Goal: Information Seeking & Learning: Learn about a topic

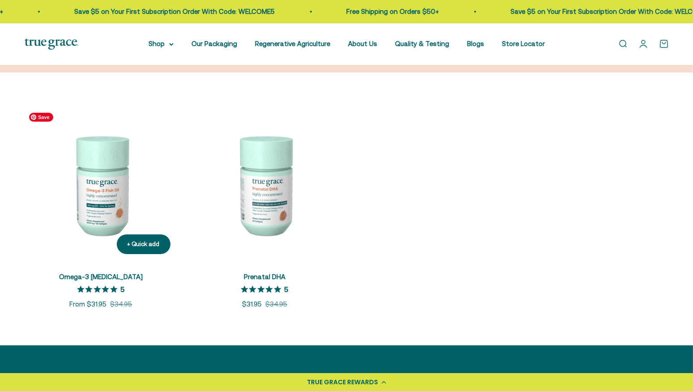
scroll to position [269, 0]
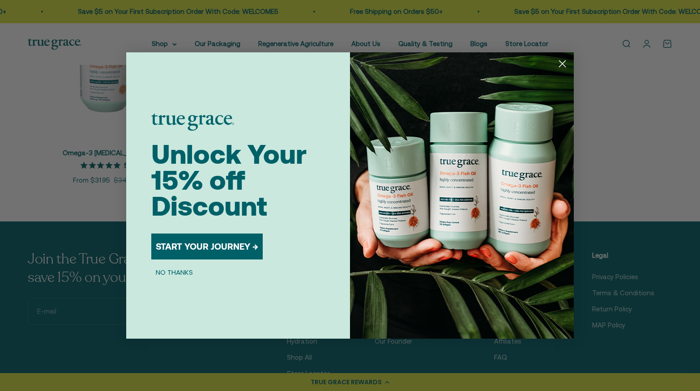
click at [30, 163] on div "Close dialog Unlock Your 15% off Discount START YOUR JOURNEY → NO THANKS Submit" at bounding box center [350, 195] width 700 height 391
click at [560, 63] on circle "Close dialog" at bounding box center [562, 63] width 15 height 15
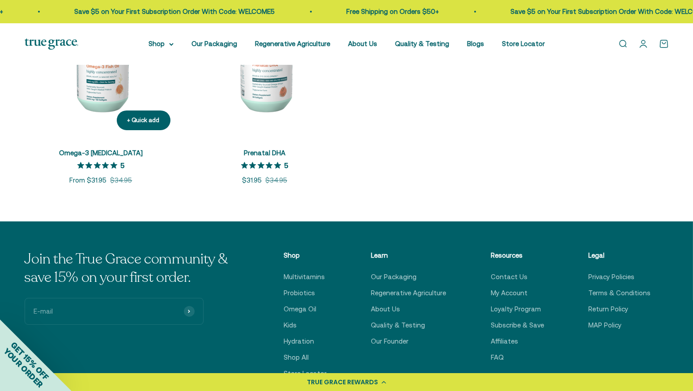
click at [103, 77] on img at bounding box center [101, 60] width 153 height 153
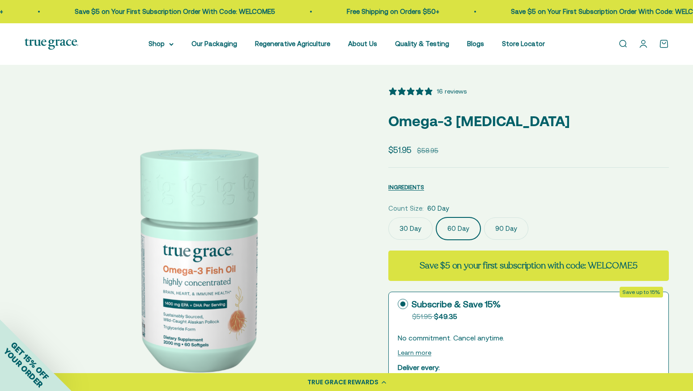
select select "3"
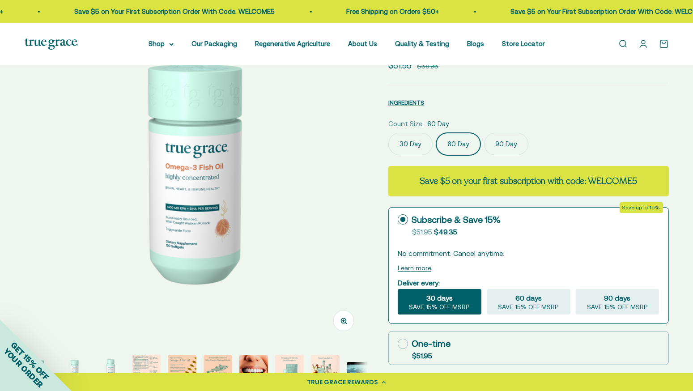
scroll to position [179, 0]
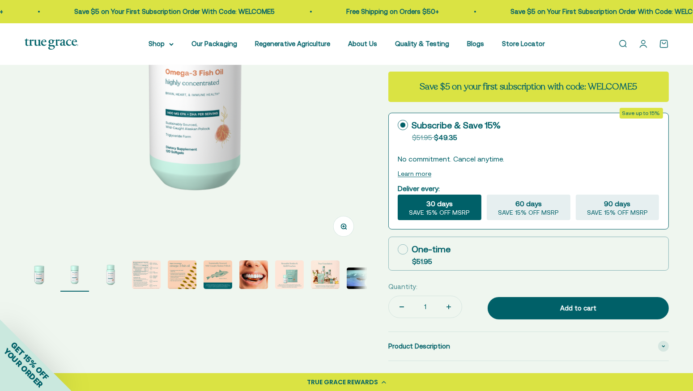
click at [98, 275] on img "Go to item 3" at bounding box center [110, 275] width 29 height 29
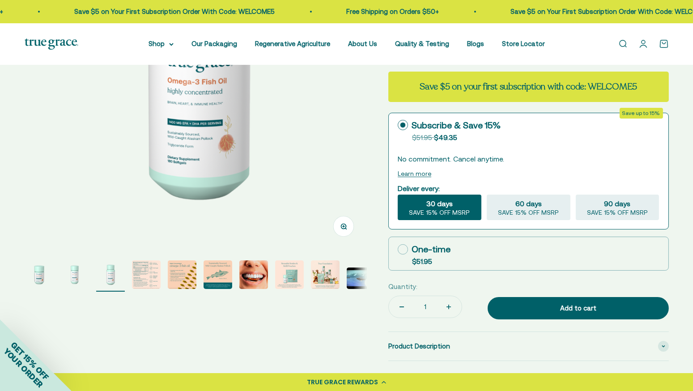
scroll to position [0, 707]
click at [113, 278] on img "Go to item 3" at bounding box center [110, 275] width 29 height 29
click at [117, 279] on img "Go to item 3" at bounding box center [110, 275] width 29 height 29
click at [147, 282] on img "Go to item 4" at bounding box center [146, 275] width 29 height 29
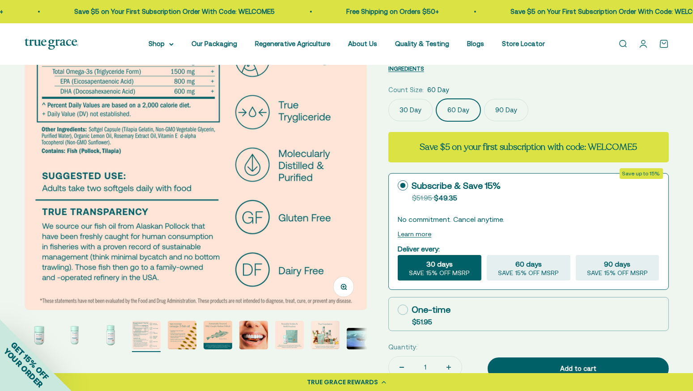
scroll to position [134, 0]
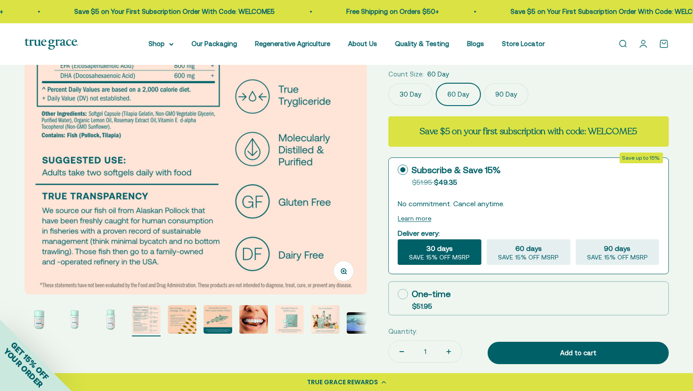
click at [155, 327] on img "Go to item 4" at bounding box center [146, 319] width 29 height 29
click at [197, 322] on page-dots at bounding box center [196, 320] width 343 height 31
click at [178, 319] on img "Go to item 5" at bounding box center [182, 319] width 29 height 29
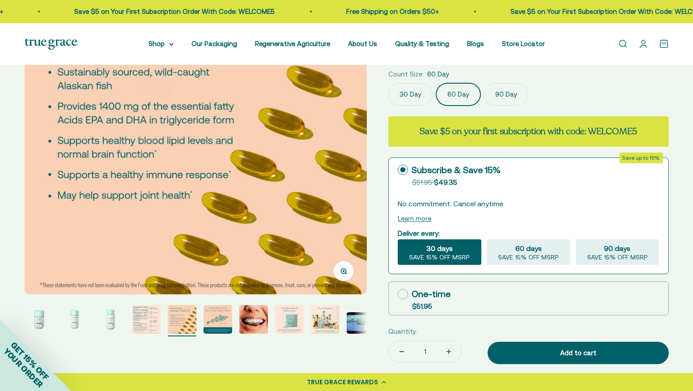
click at [220, 325] on img "Go to item 6" at bounding box center [218, 319] width 29 height 29
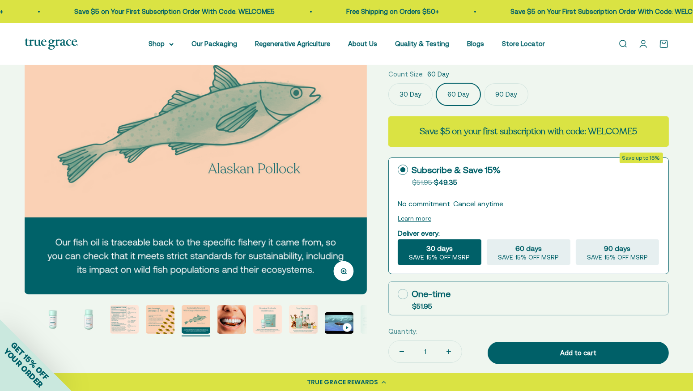
click at [242, 329] on img "Go to item 7" at bounding box center [232, 319] width 29 height 29
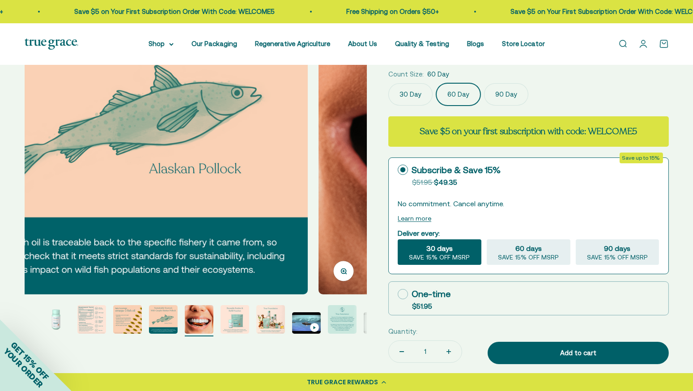
scroll to position [0, 58]
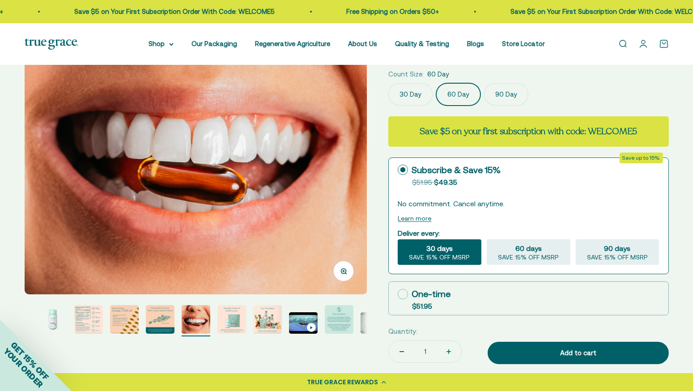
click at [273, 317] on img "Go to item 9" at bounding box center [267, 319] width 29 height 29
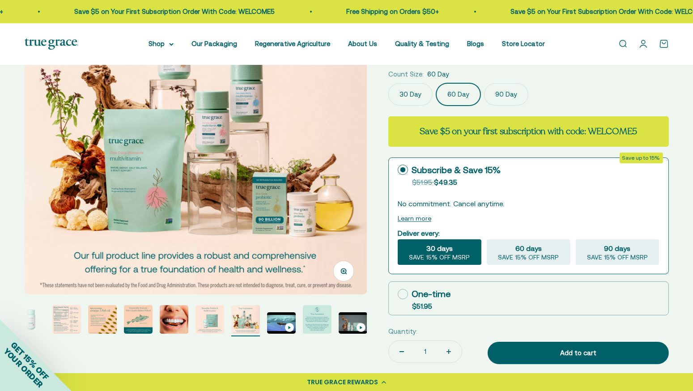
click at [221, 318] on img "Go to item 8" at bounding box center [210, 319] width 29 height 29
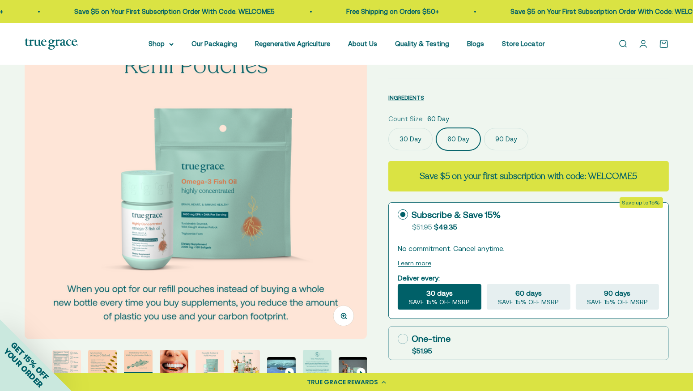
click at [252, 365] on img "Go to item 9" at bounding box center [245, 364] width 29 height 29
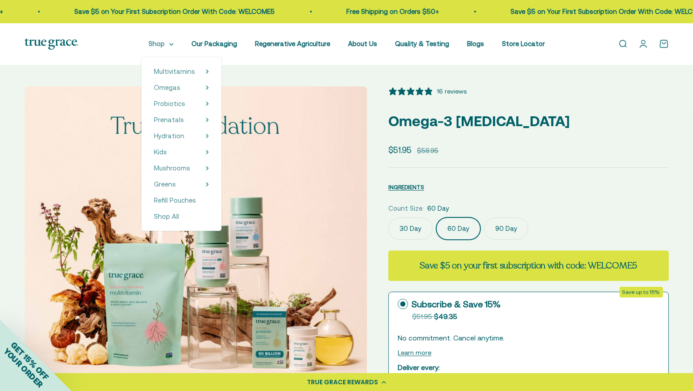
click at [174, 46] on summary "Shop" at bounding box center [161, 43] width 25 height 11
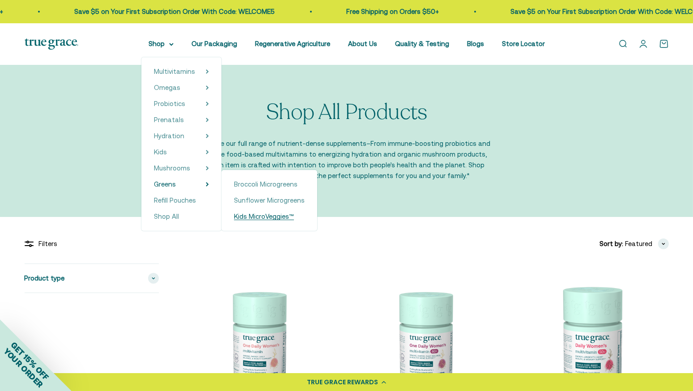
click at [267, 214] on span "Kids MicroVeggies™" at bounding box center [264, 217] width 60 height 8
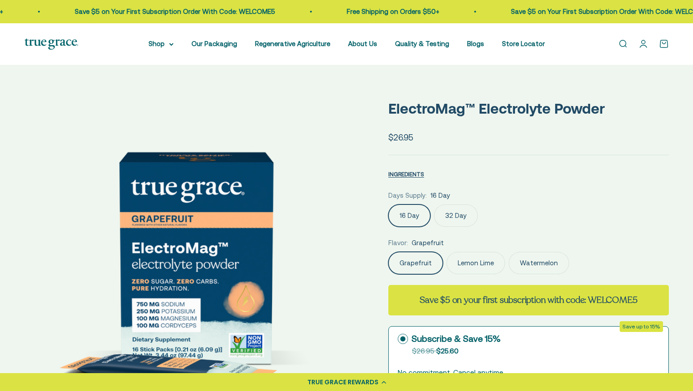
select select "3"
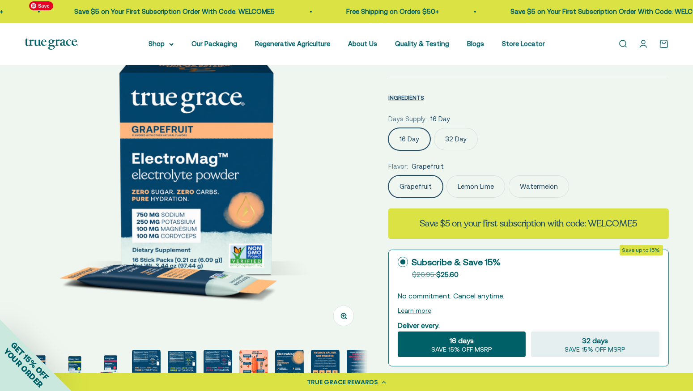
scroll to position [224, 0]
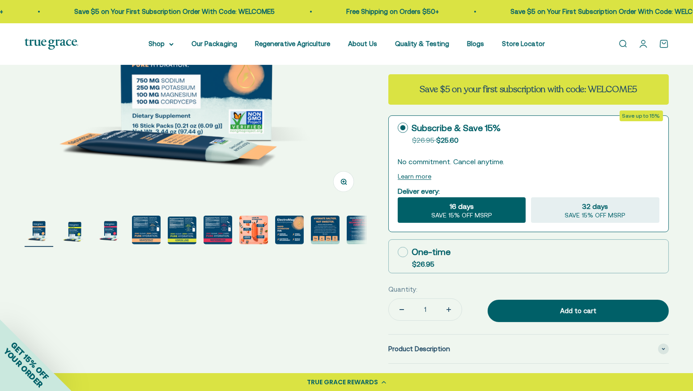
drag, startPoint x: 144, startPoint y: 279, endPoint x: 149, endPoint y: 235, distance: 44.6
click at [144, 279] on div "Zoom Go to item 1 Go to item 2 Go to item 3 Go to item 4 Go to item 5 Go to ite…" at bounding box center [347, 199] width 645 height 672
click at [149, 235] on img "Go to item 4" at bounding box center [146, 230] width 29 height 29
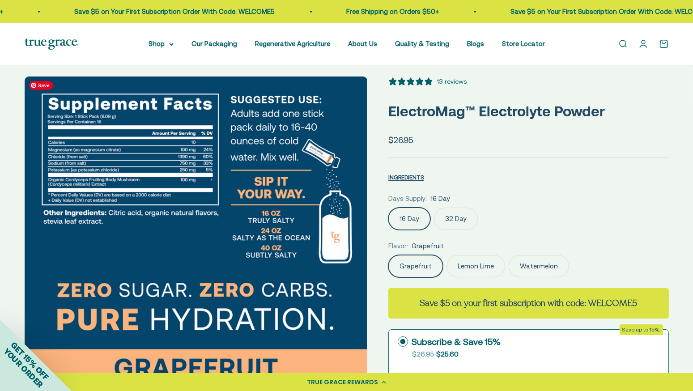
scroll to position [0, 0]
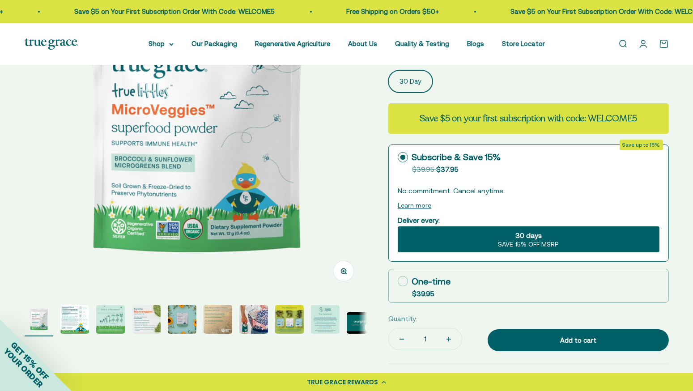
select select "3"
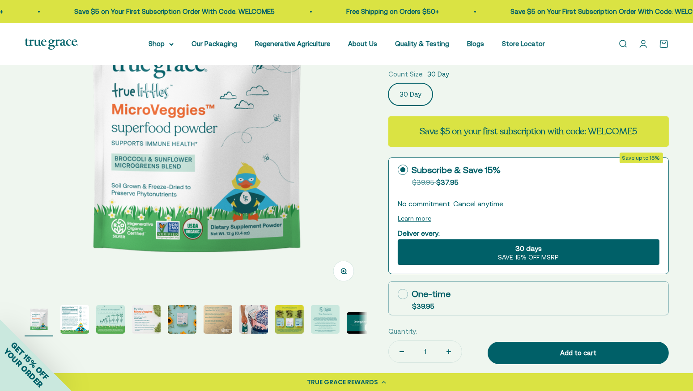
click at [107, 326] on img "Go to item 3" at bounding box center [110, 319] width 29 height 29
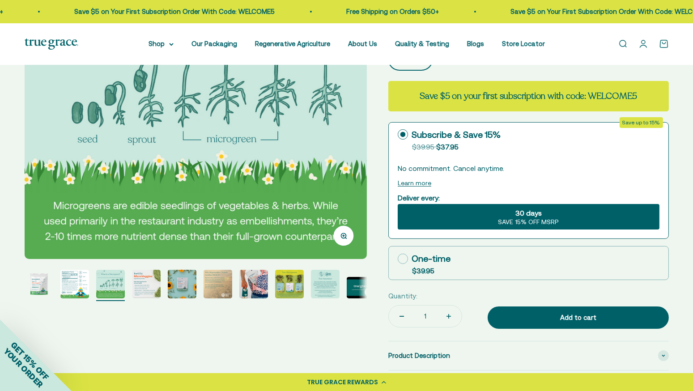
scroll to position [179, 0]
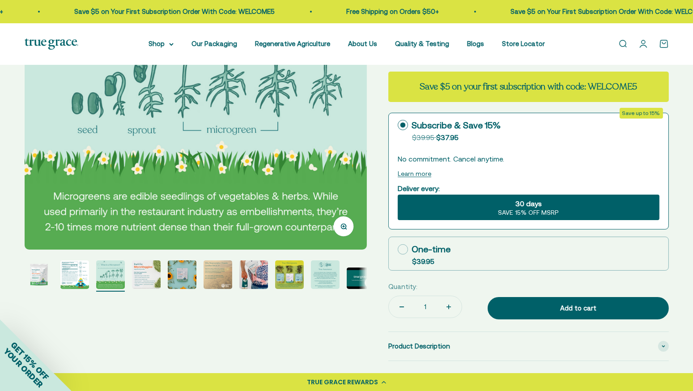
click at [141, 267] on img "Go to item 4" at bounding box center [146, 275] width 29 height 29
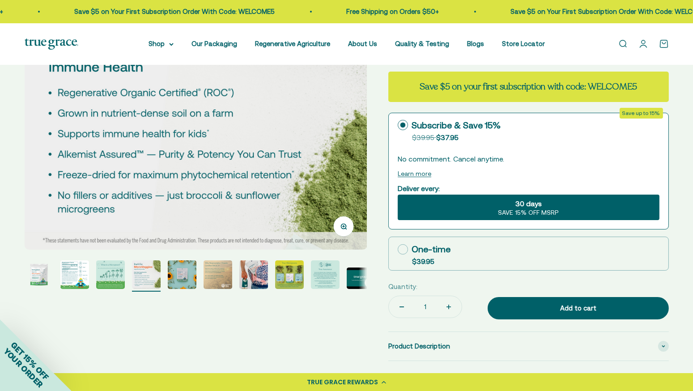
click at [182, 272] on img "Go to item 5" at bounding box center [182, 275] width 29 height 29
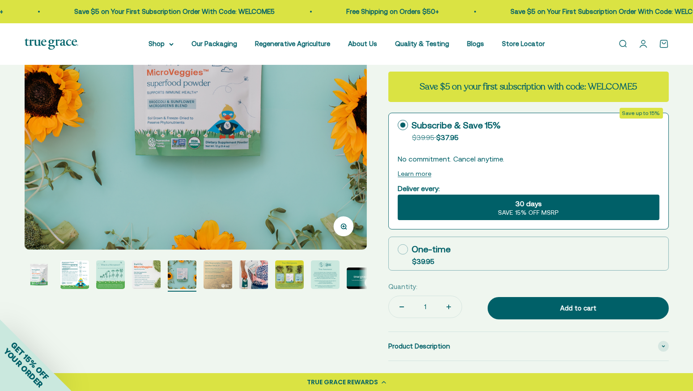
click at [266, 279] on img "Go to item 7" at bounding box center [253, 275] width 29 height 29
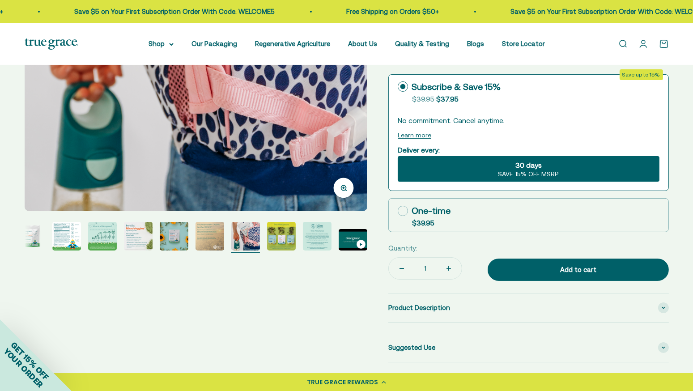
scroll to position [224, 0]
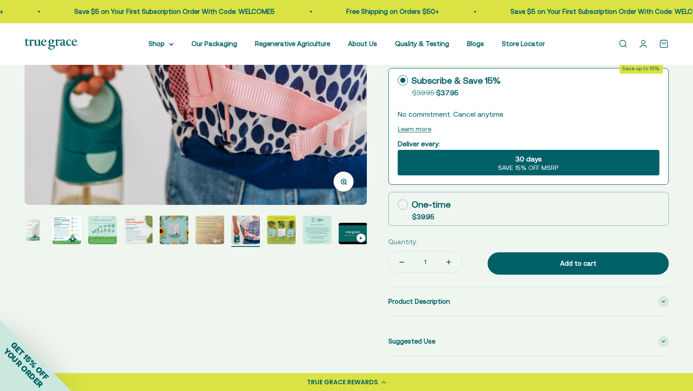
click at [269, 233] on img "Go to item 8" at bounding box center [281, 230] width 29 height 29
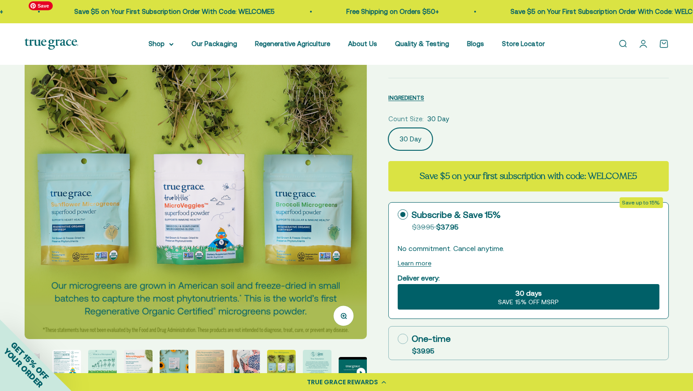
scroll to position [0, 0]
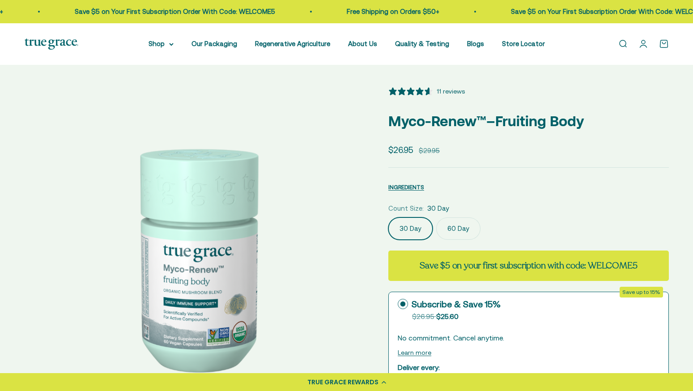
select select "3"
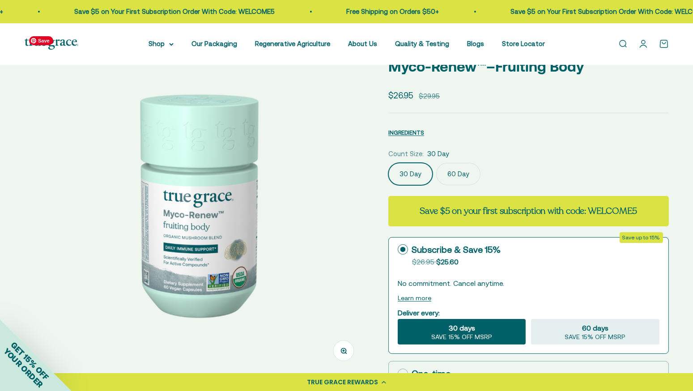
scroll to position [134, 0]
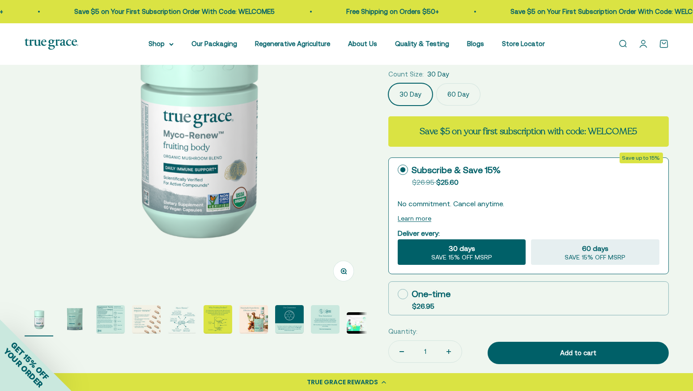
click at [88, 325] on img "Go to item 2" at bounding box center [74, 319] width 29 height 29
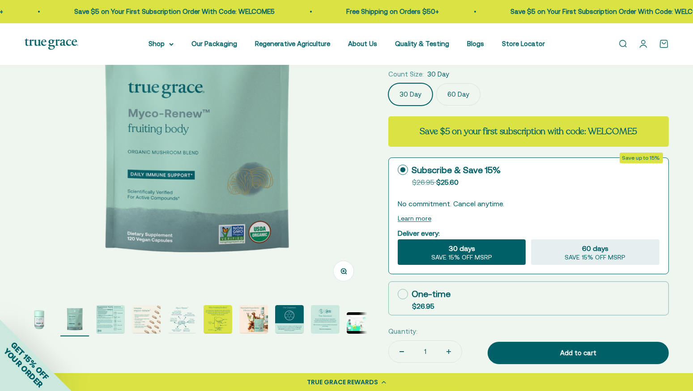
click at [107, 327] on img "Go to item 3" at bounding box center [110, 319] width 29 height 29
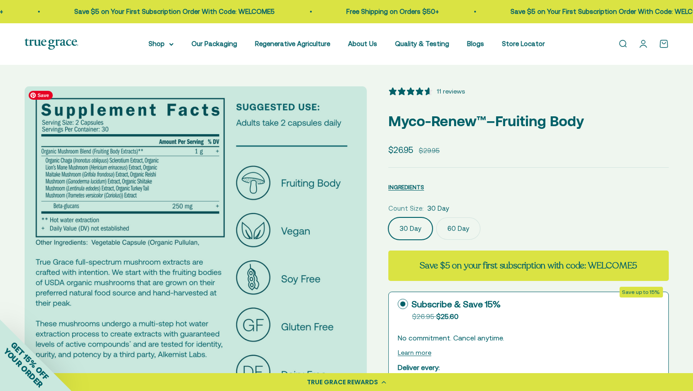
scroll to position [179, 0]
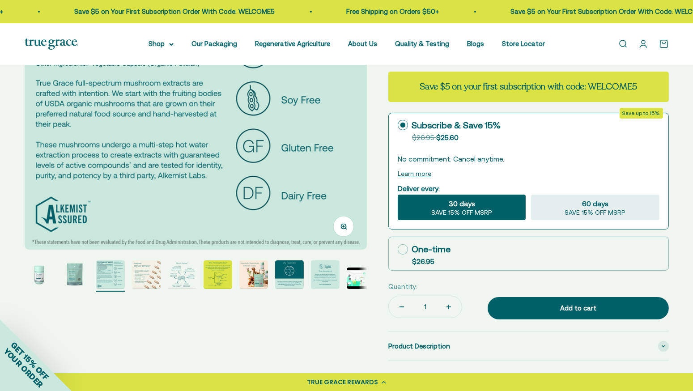
click at [139, 298] on div "Zoom Go to item 1 Go to item 2 Go to item 3 Go to item 4 Go to item 5 Go to ite…" at bounding box center [347, 219] width 645 height 625
click at [141, 280] on img "Go to item 4" at bounding box center [146, 275] width 29 height 29
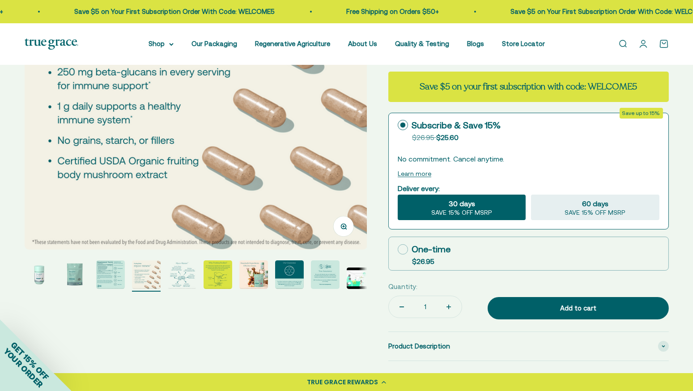
click at [180, 276] on img "Go to item 5" at bounding box center [182, 275] width 29 height 29
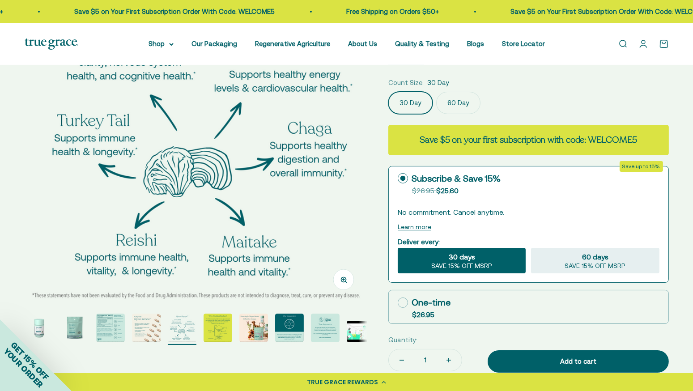
scroll to position [134, 0]
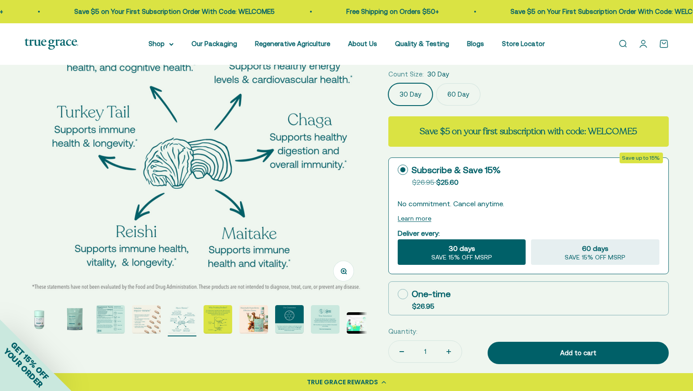
click at [218, 338] on div "Zoom Go to item 1 Go to item 2 Go to item 3 Go to item 4 Go to item 5 Go to ite…" at bounding box center [347, 264] width 645 height 625
click at [221, 317] on img "Go to item 6" at bounding box center [218, 319] width 29 height 29
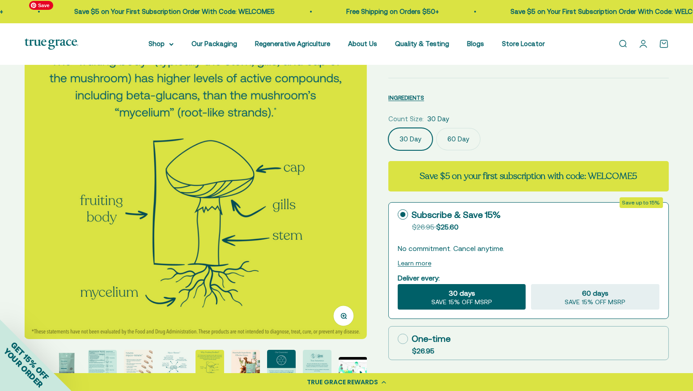
scroll to position [179, 0]
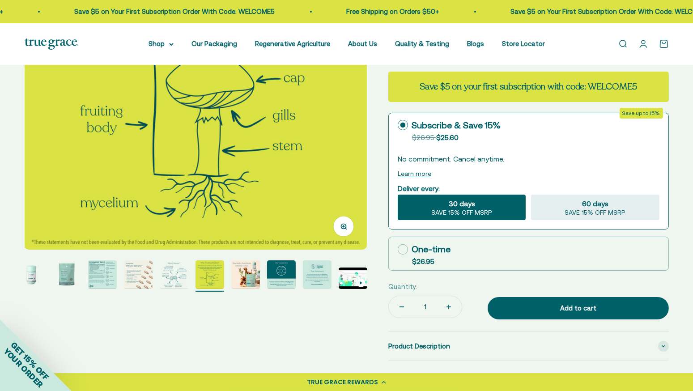
click at [246, 282] on img "Go to item 7" at bounding box center [245, 275] width 29 height 29
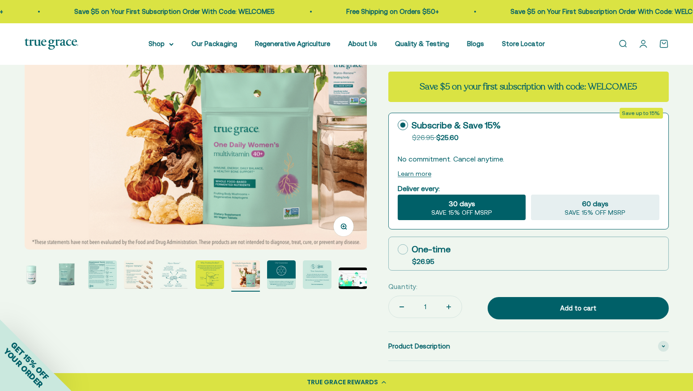
click at [282, 278] on img "Go to item 8" at bounding box center [281, 275] width 29 height 29
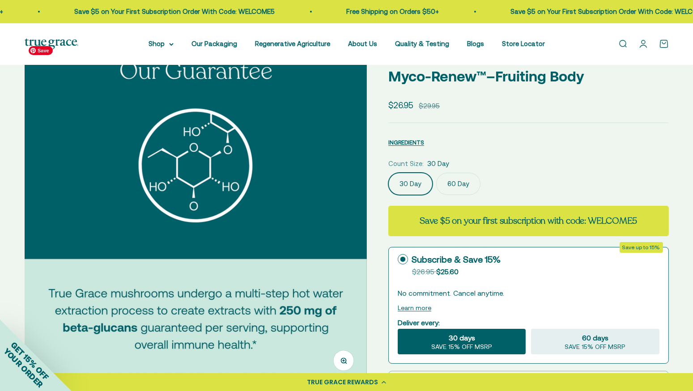
scroll to position [134, 0]
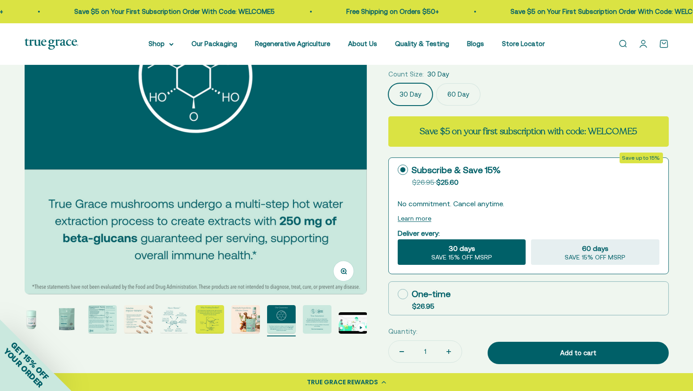
click at [315, 308] on img "Go to item 9" at bounding box center [317, 319] width 29 height 29
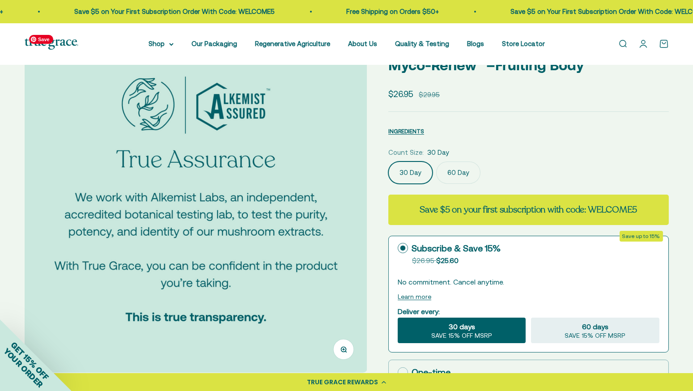
scroll to position [90, 0]
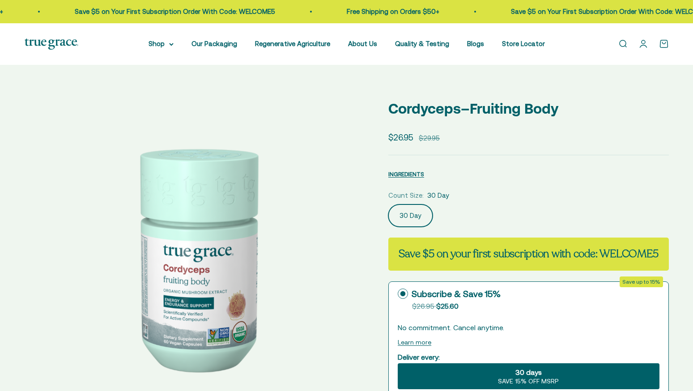
select select "3"
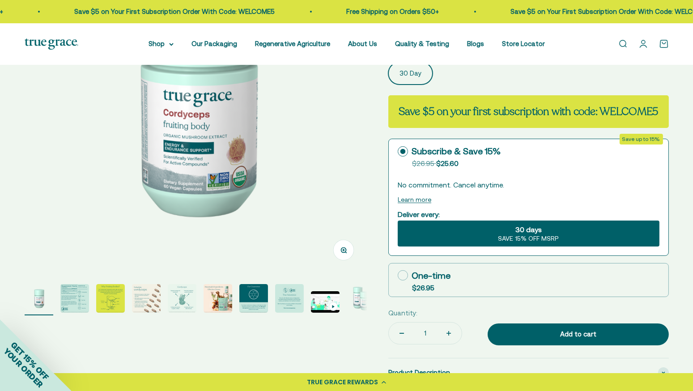
scroll to position [179, 0]
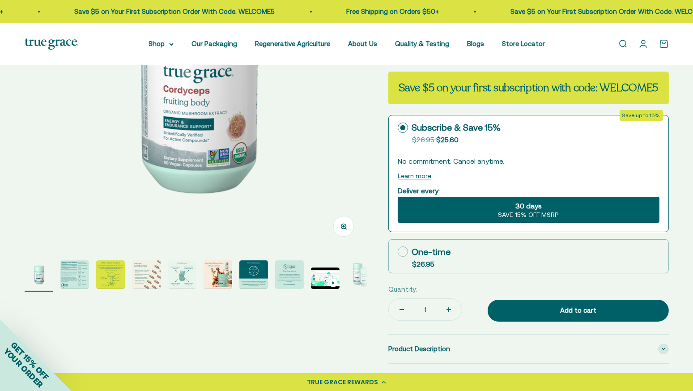
click at [155, 278] on img "Go to item 4" at bounding box center [146, 275] width 29 height 29
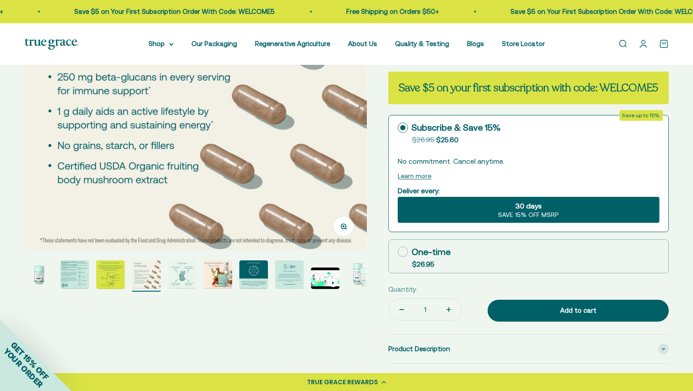
click at [177, 284] on img "Go to item 5" at bounding box center [182, 275] width 29 height 29
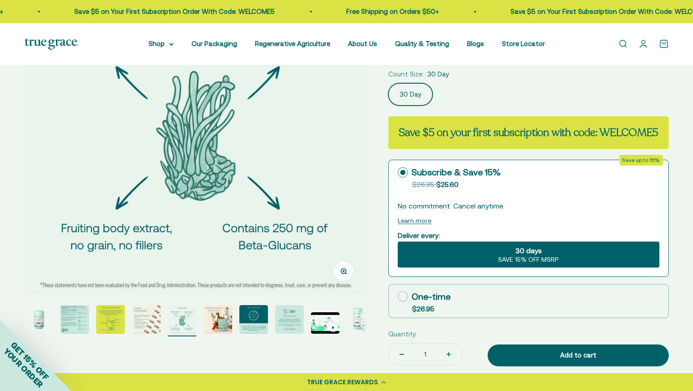
scroll to position [0, 0]
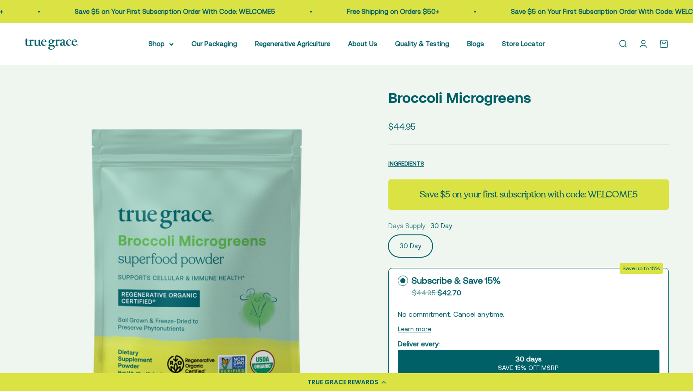
select select "3"
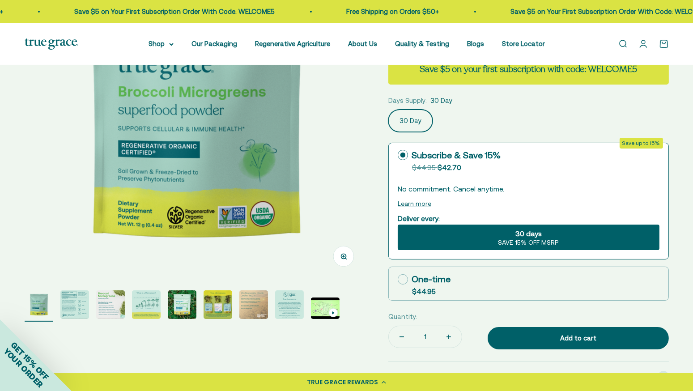
scroll to position [179, 0]
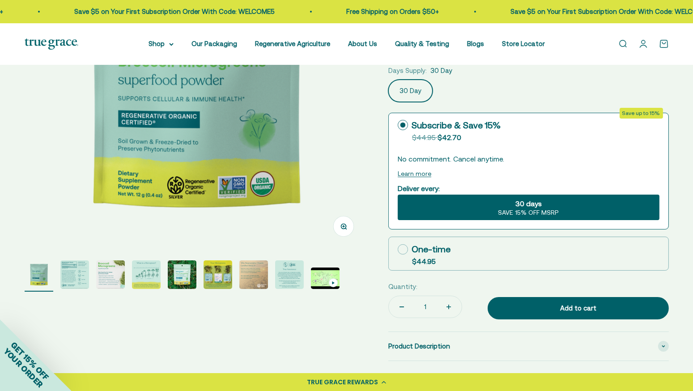
click at [76, 270] on img "Go to item 2" at bounding box center [74, 275] width 29 height 29
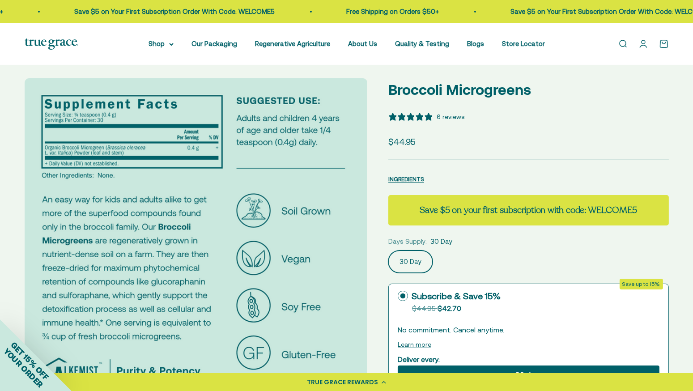
scroll to position [0, 0]
